Goal: Task Accomplishment & Management: Use online tool/utility

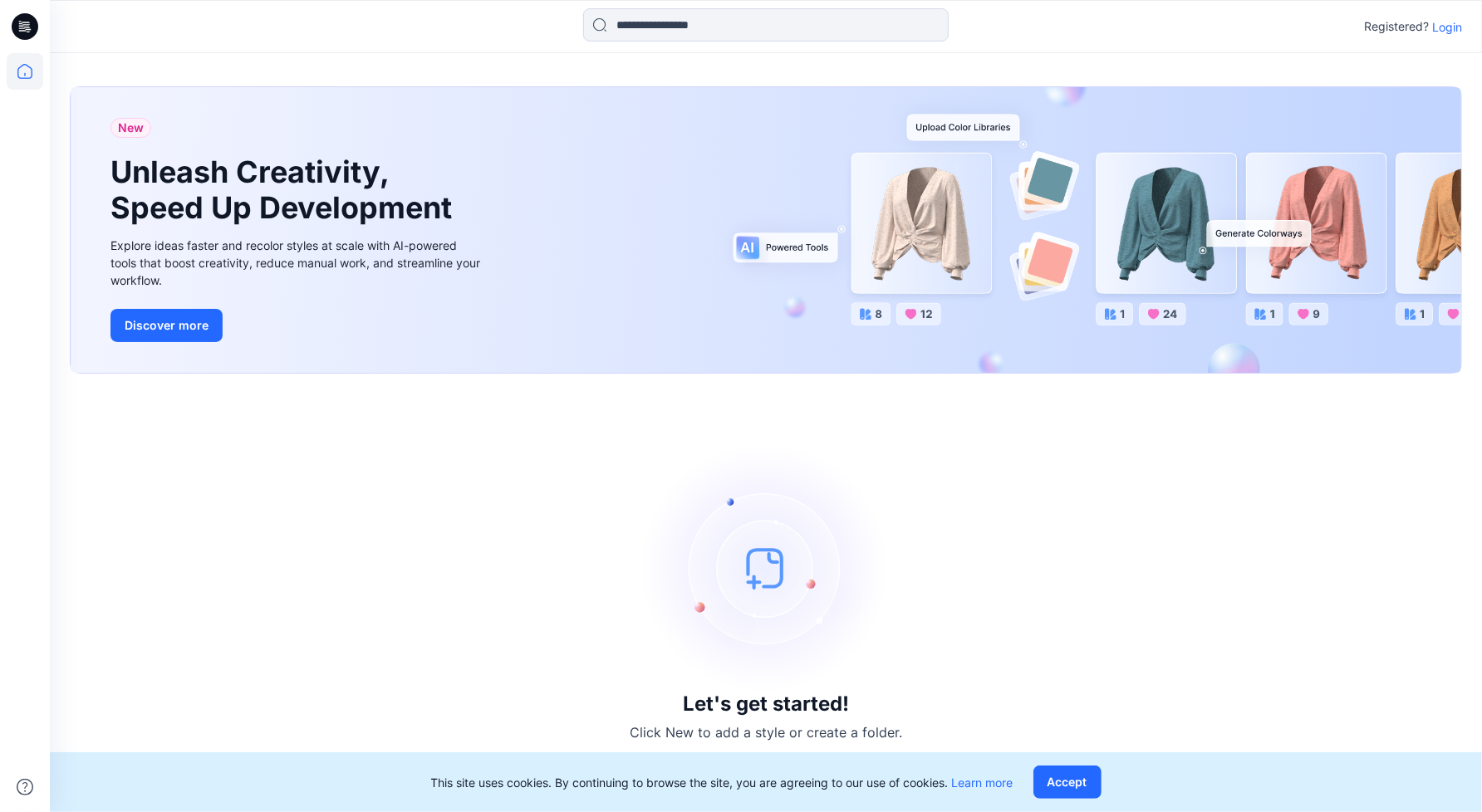
click at [1446, 25] on p "Login" at bounding box center [1448, 27] width 30 height 18
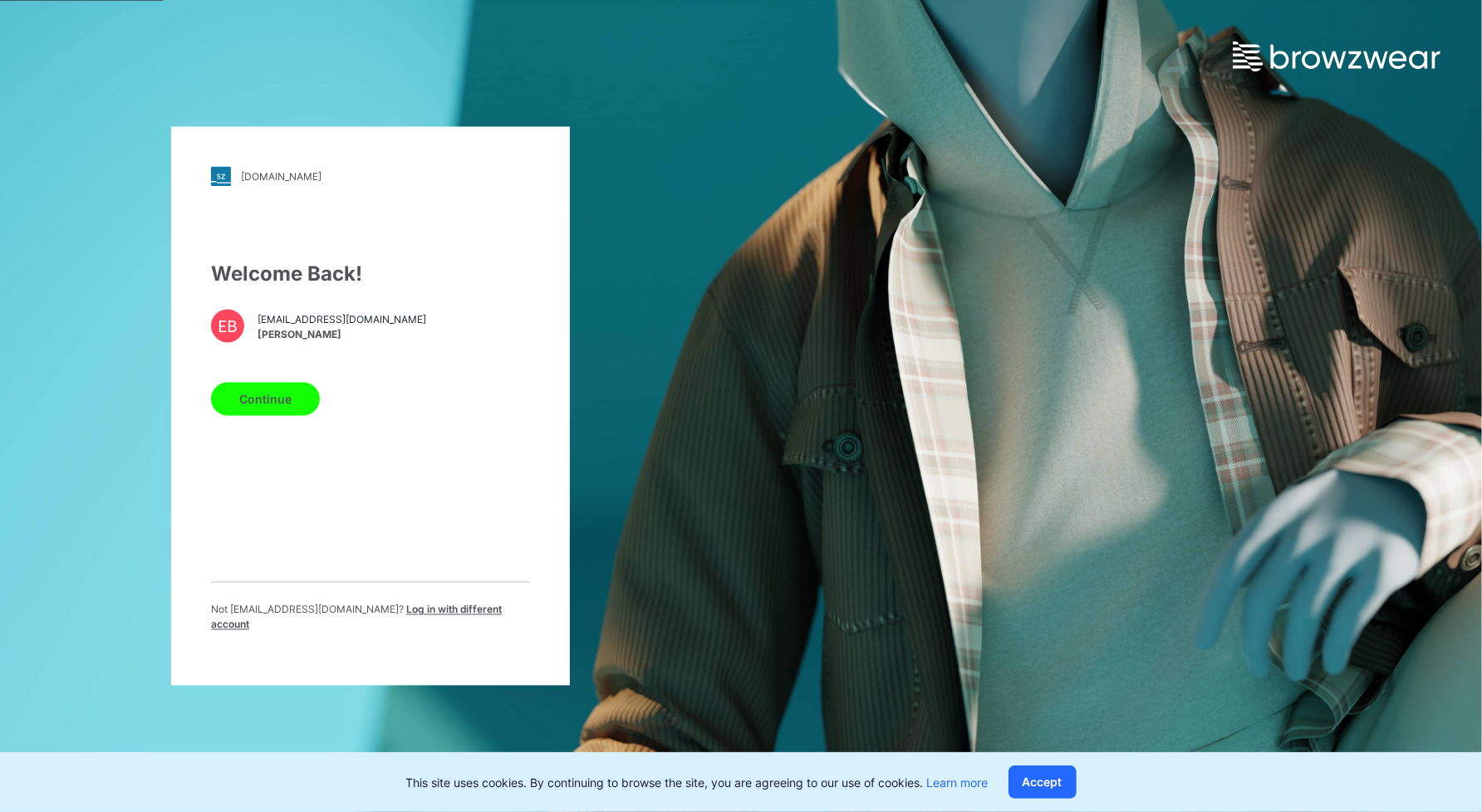
click at [265, 388] on div "Continue" at bounding box center [371, 396] width 319 height 40
click at [273, 404] on button "Continue" at bounding box center [266, 399] width 109 height 33
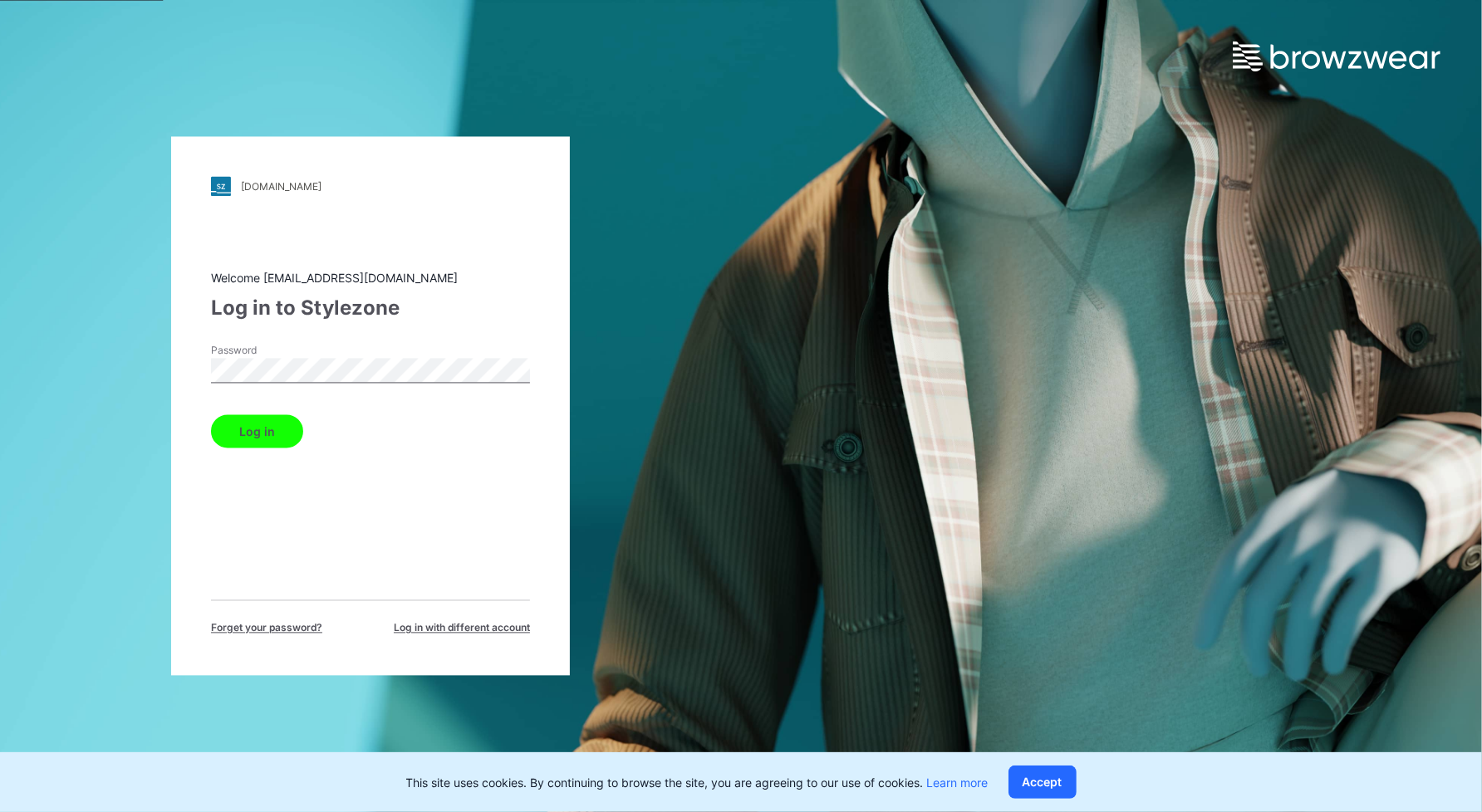
click at [211, 415] on button "Log in" at bounding box center [257, 432] width 92 height 33
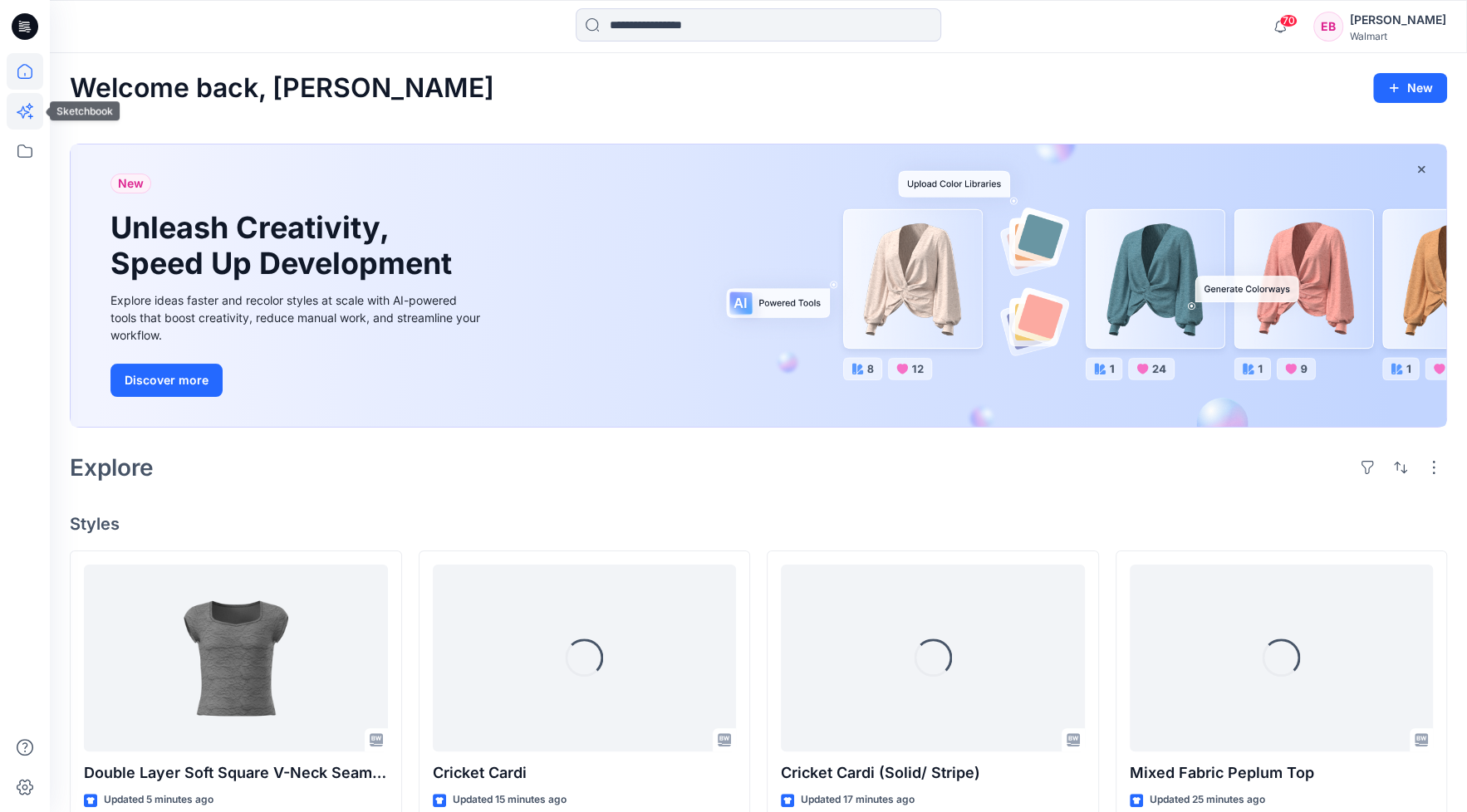
click at [22, 108] on icon at bounding box center [23, 112] width 12 height 12
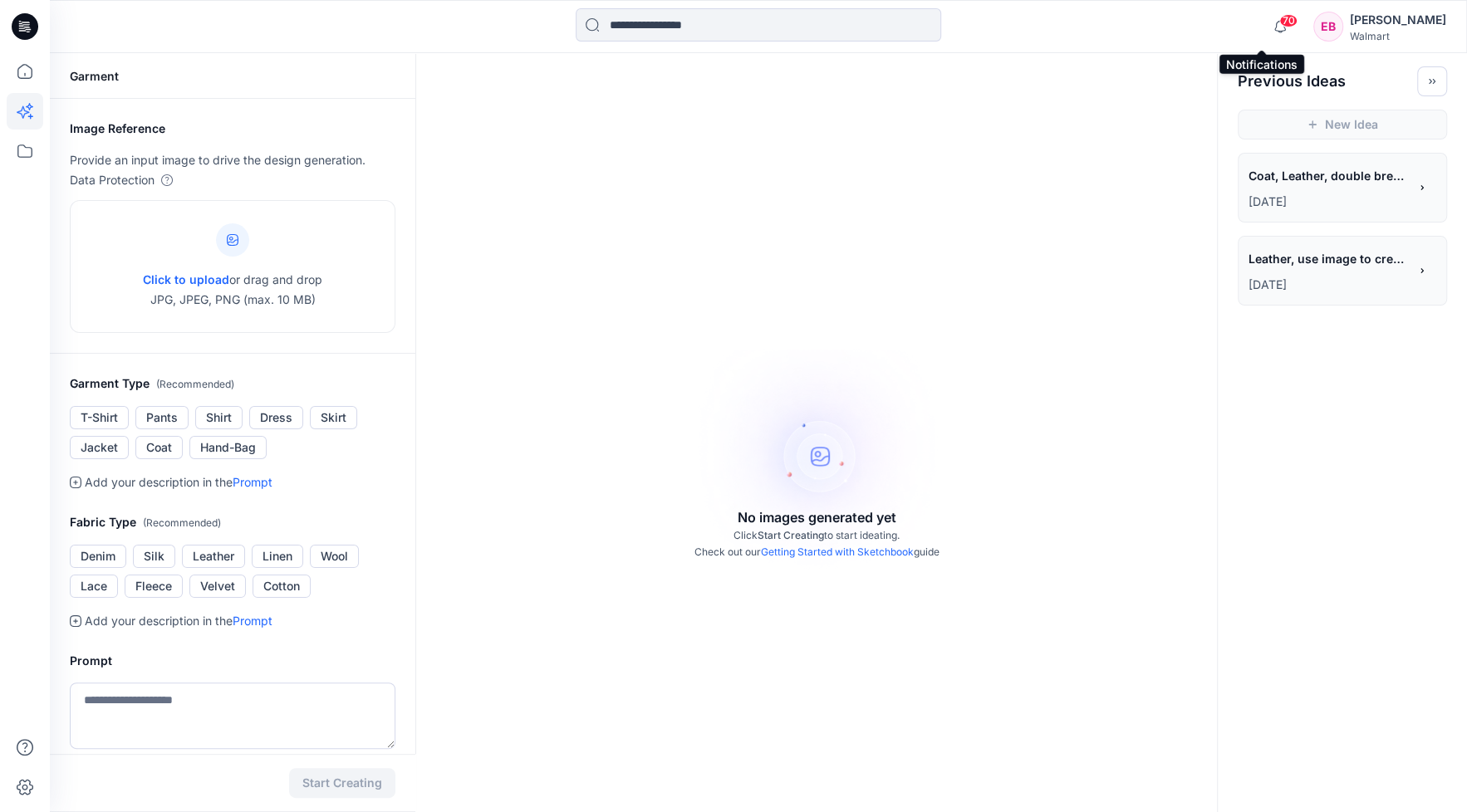
click at [1279, 24] on span "70" at bounding box center [1288, 20] width 18 height 13
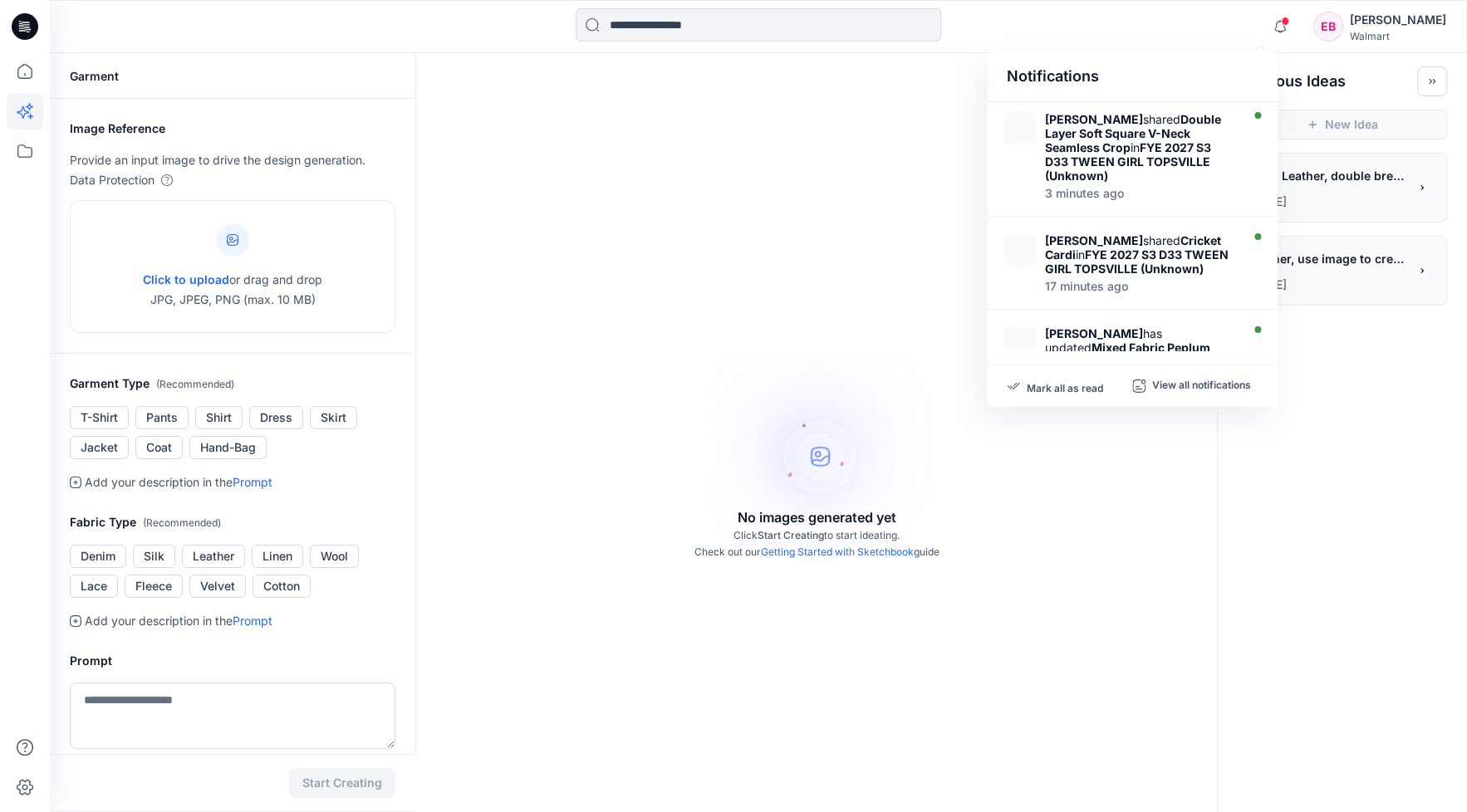
click at [1088, 394] on div "Mark all as read View all notifications" at bounding box center [1132, 385] width 291 height 41
click at [1087, 391] on p "Mark all as read" at bounding box center [1065, 385] width 76 height 15
click at [1300, 551] on div "**********" at bounding box center [758, 558] width 1417 height 1009
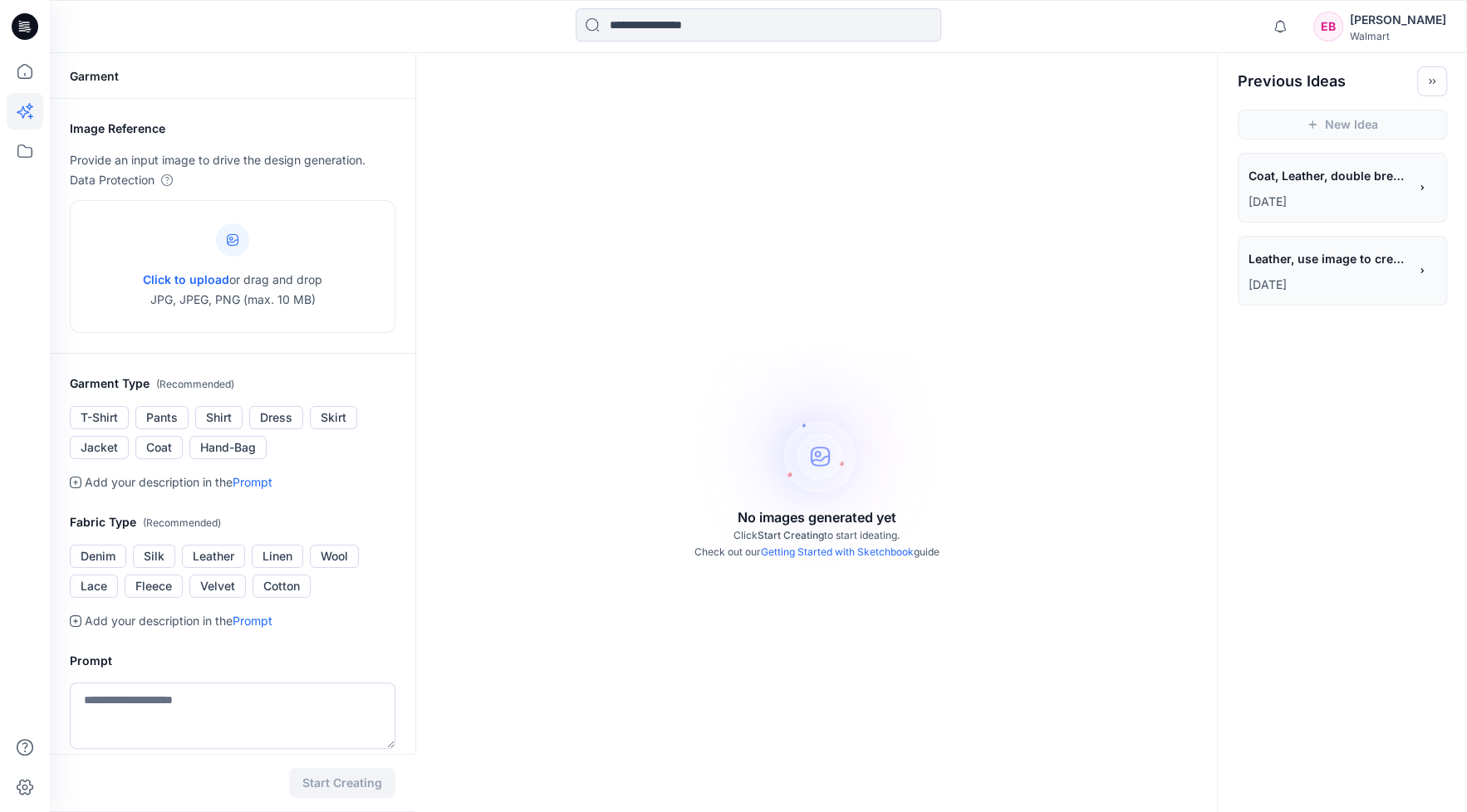
click at [1180, 752] on div "No images generated yet Click Start Creating to start ideating. Check out our G…" at bounding box center [817, 459] width 801 height 812
